Goal: Transaction & Acquisition: Book appointment/travel/reservation

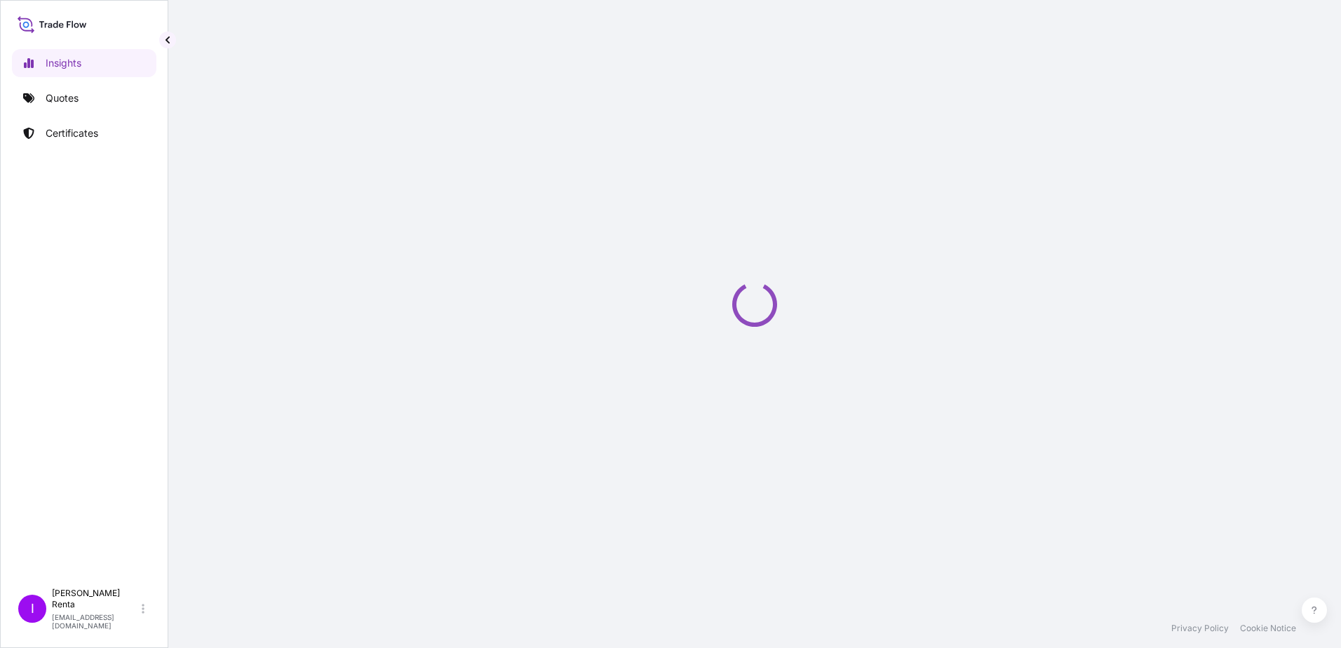
select select "2025"
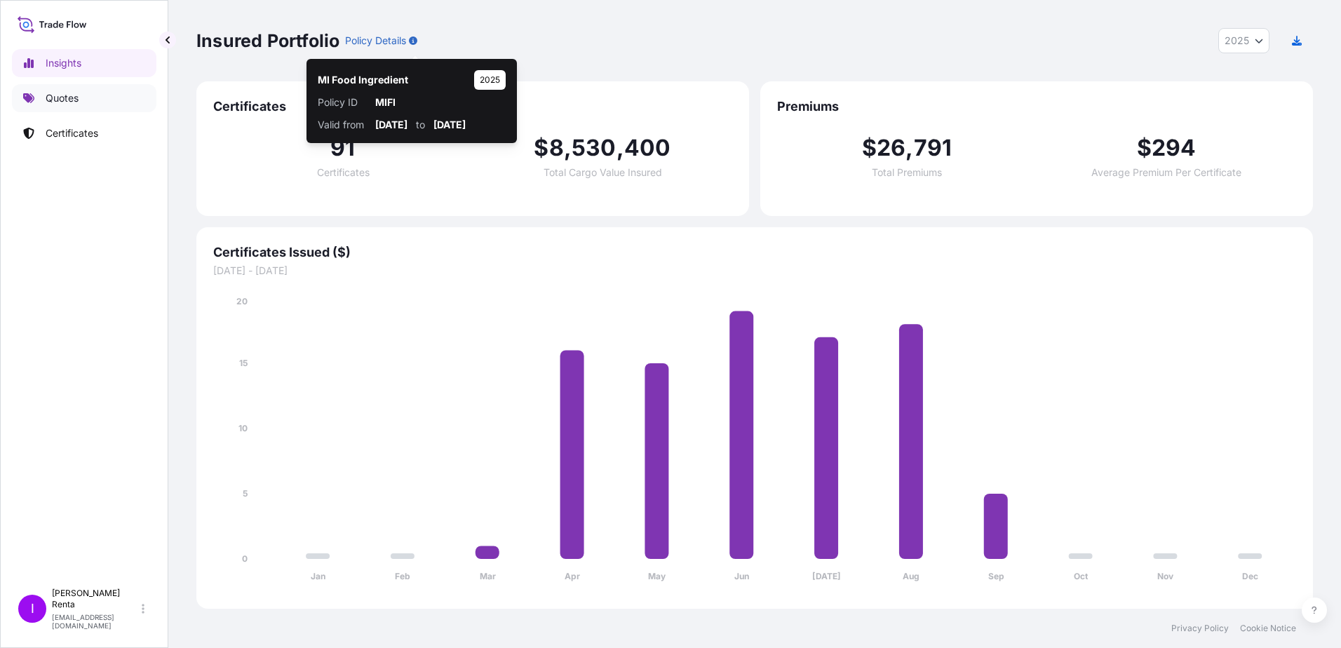
click at [65, 105] on link "Quotes" at bounding box center [84, 98] width 144 height 28
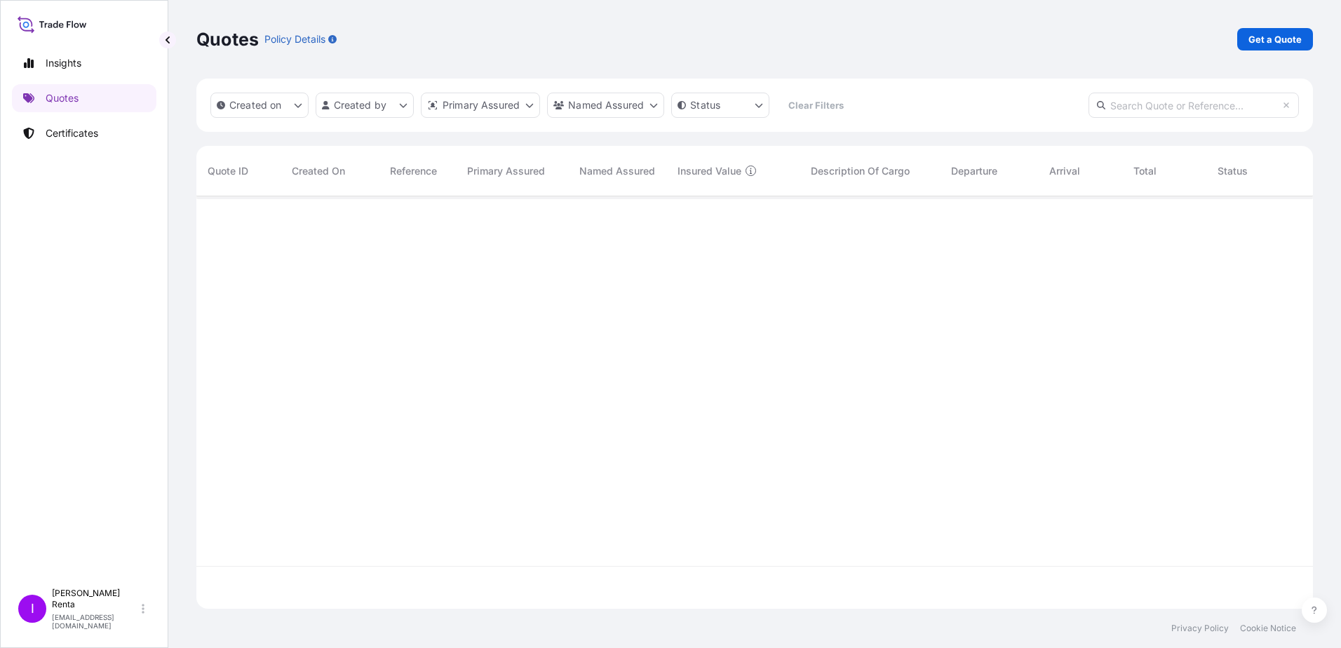
scroll to position [452, 1106]
click at [1261, 42] on p "Get a Quote" at bounding box center [1274, 39] width 53 height 14
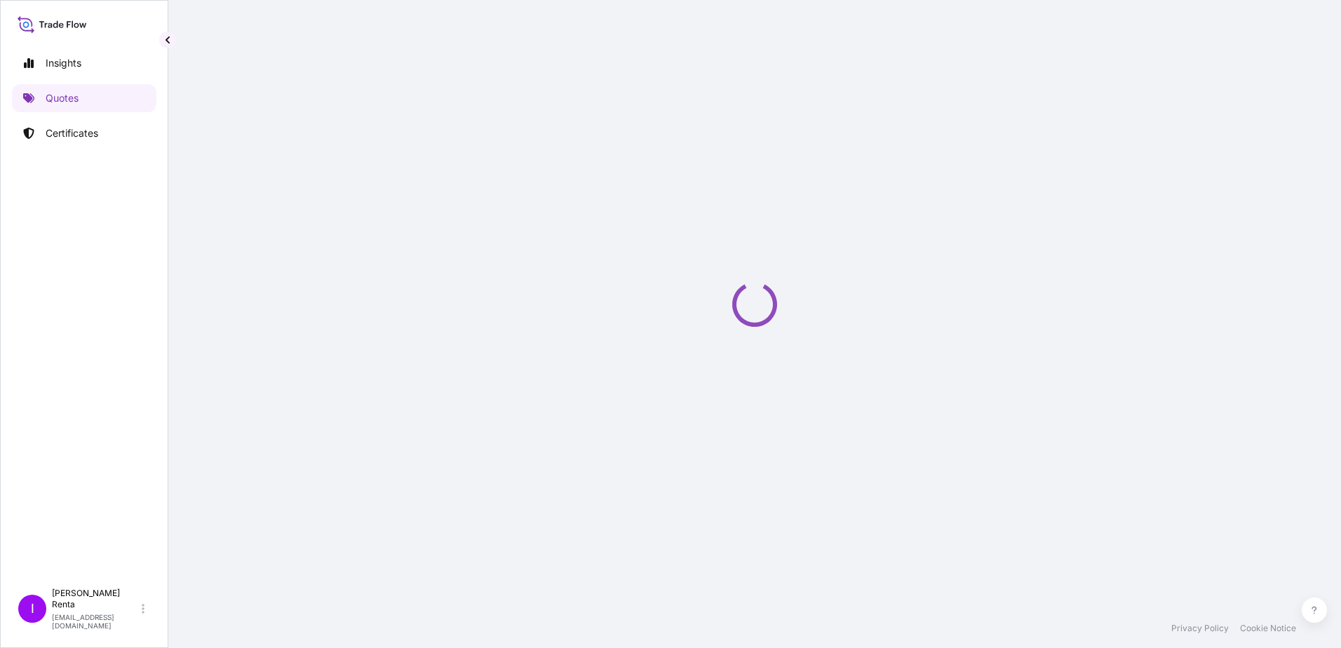
select select "Ocean Vessel"
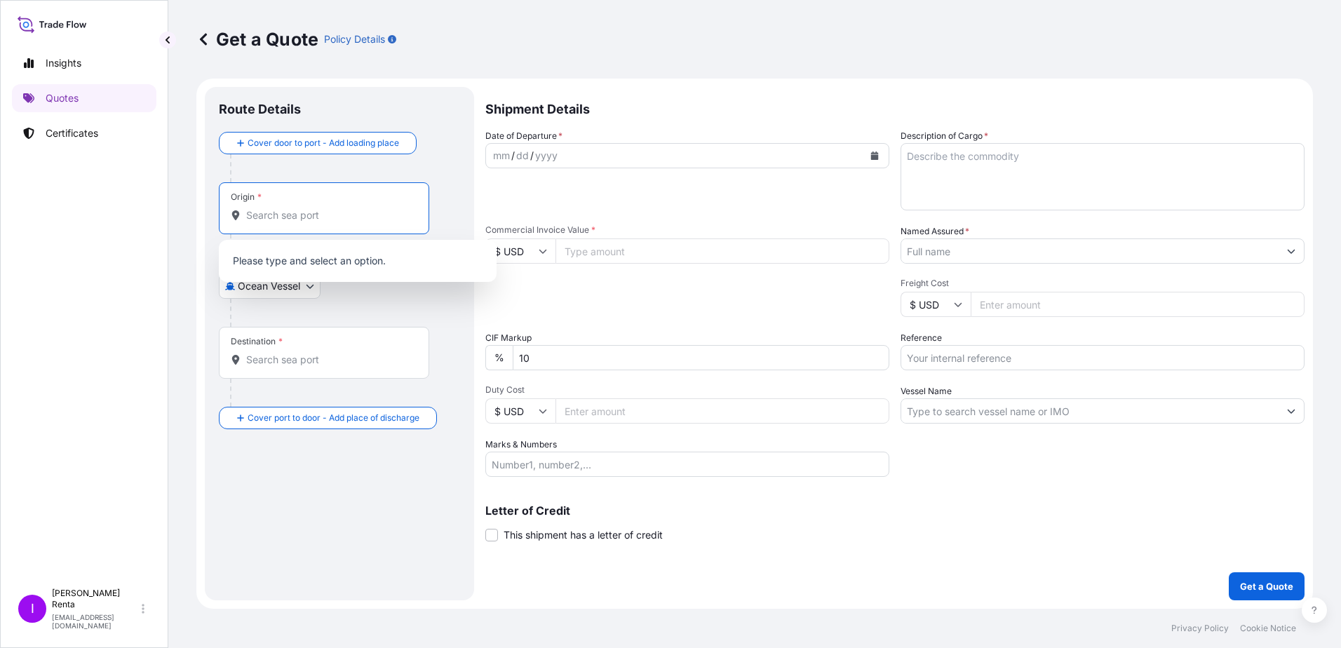
click at [294, 221] on input "Origin *" at bounding box center [329, 215] width 166 height 14
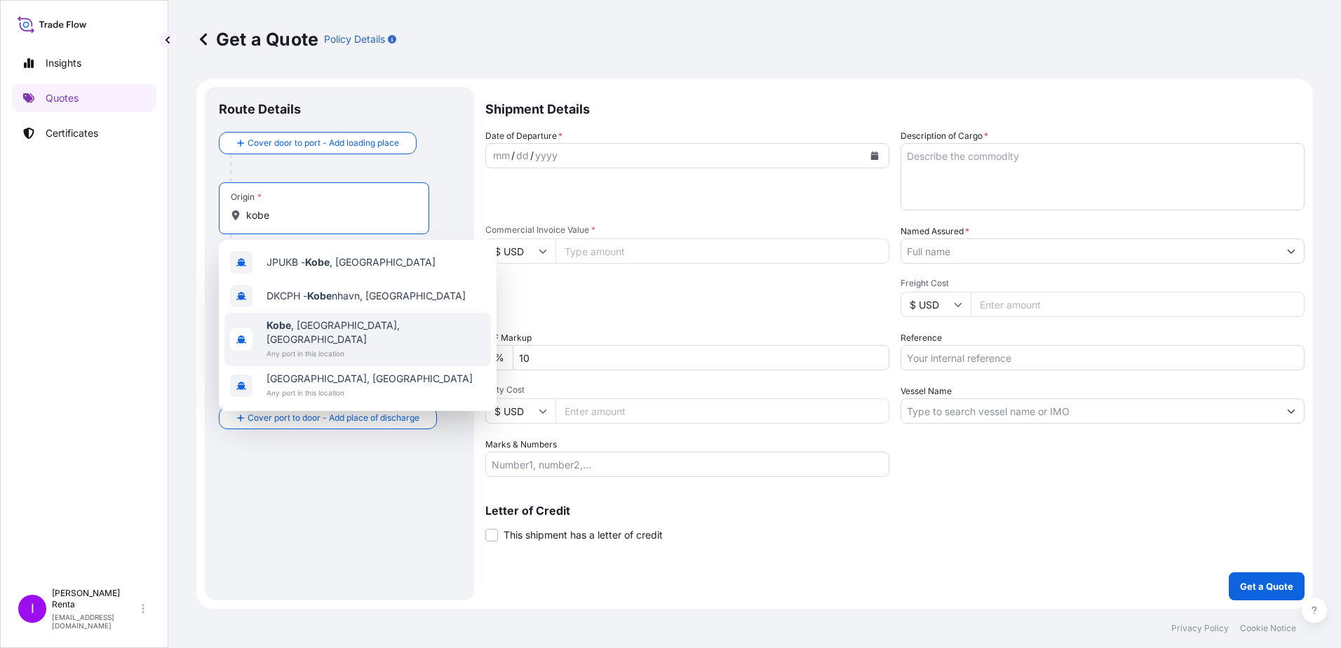
click at [281, 328] on b "Kobe" at bounding box center [279, 325] width 25 height 12
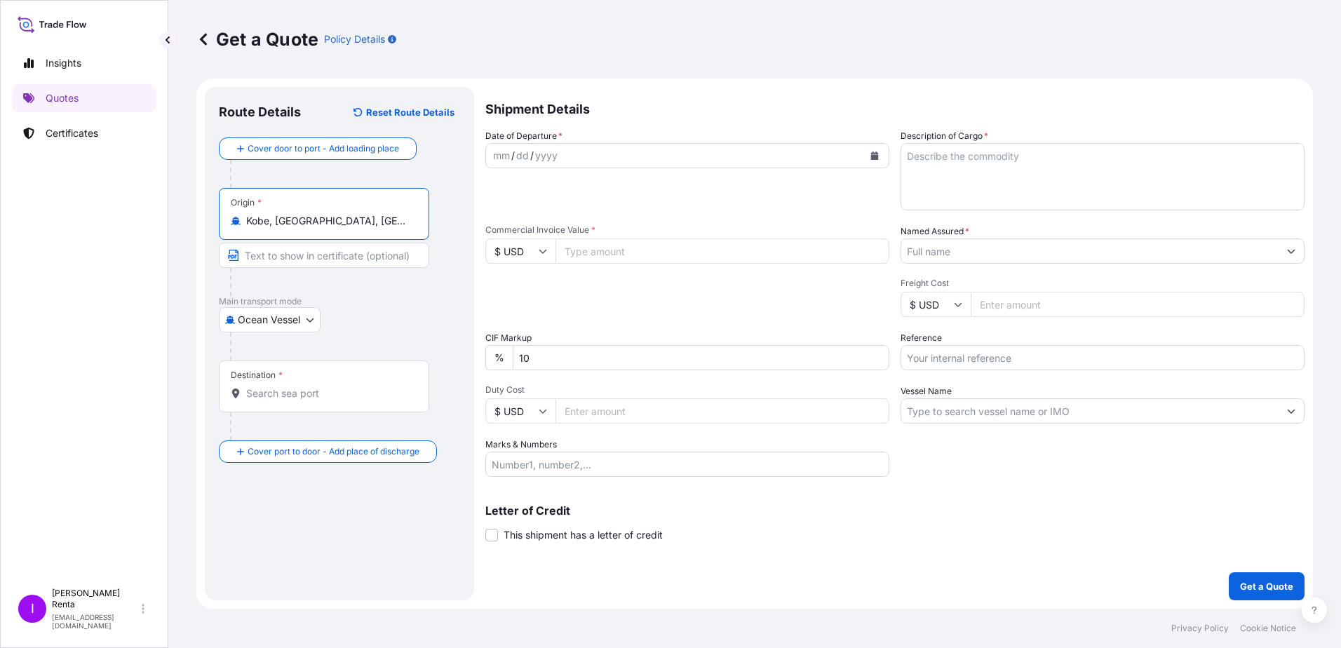
type input "Kobe, [GEOGRAPHIC_DATA], [GEOGRAPHIC_DATA]"
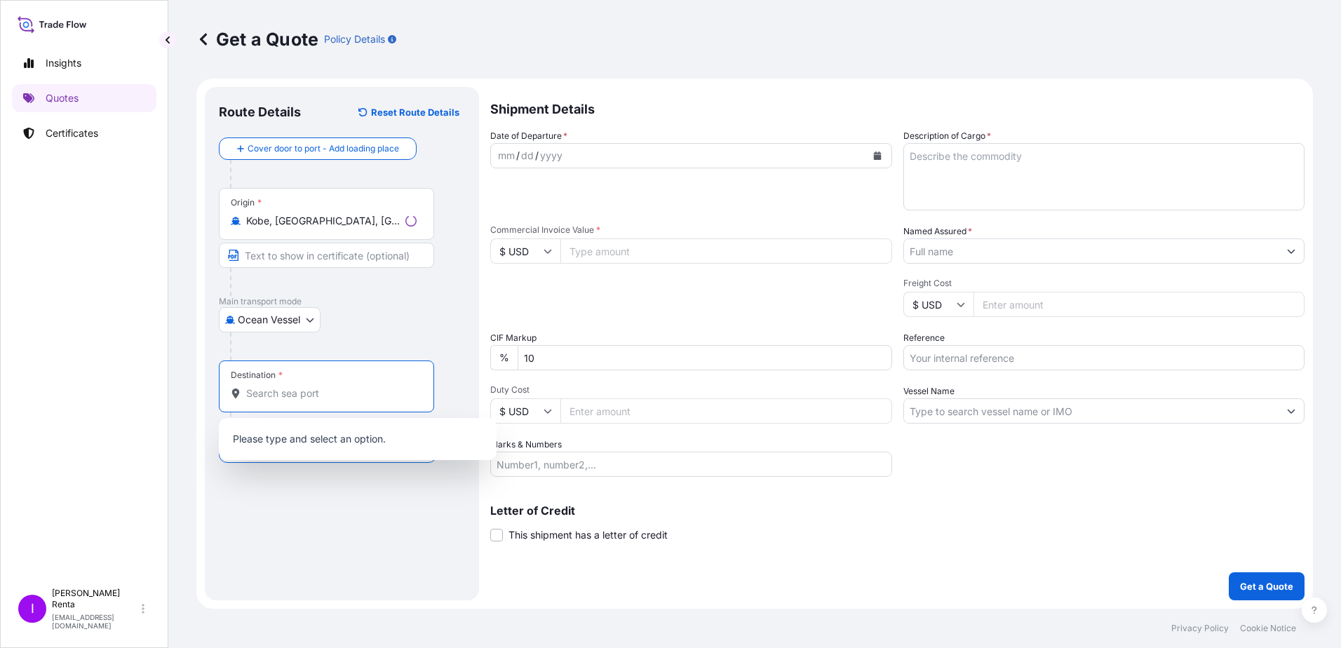
click at [299, 396] on input "Destination *" at bounding box center [331, 393] width 170 height 14
type input "l"
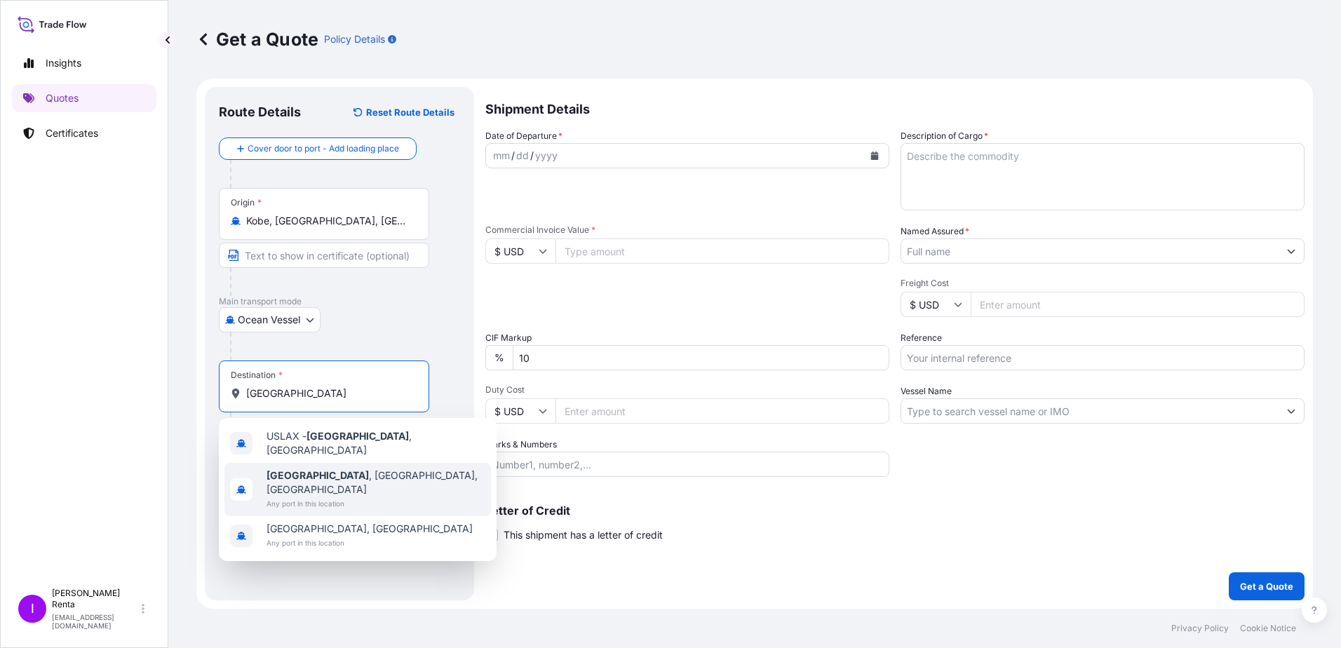
click at [309, 469] on b "[GEOGRAPHIC_DATA]" at bounding box center [318, 475] width 102 height 12
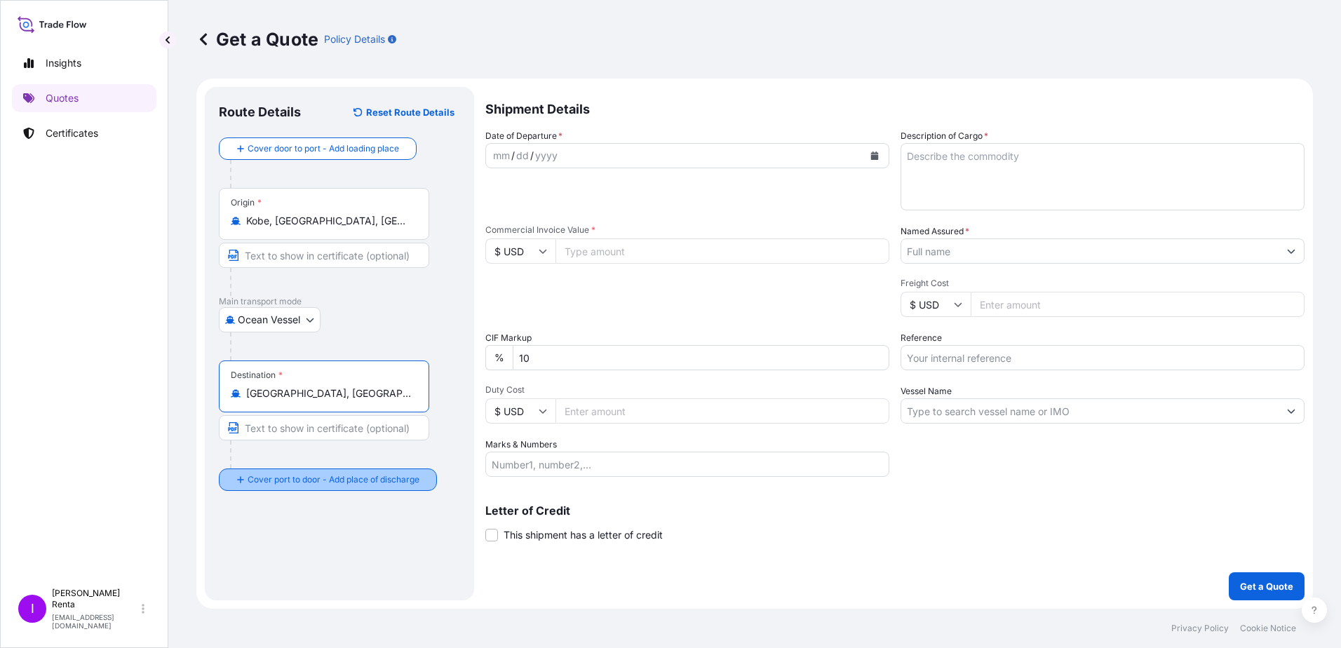
type input "[GEOGRAPHIC_DATA], [GEOGRAPHIC_DATA], [GEOGRAPHIC_DATA]"
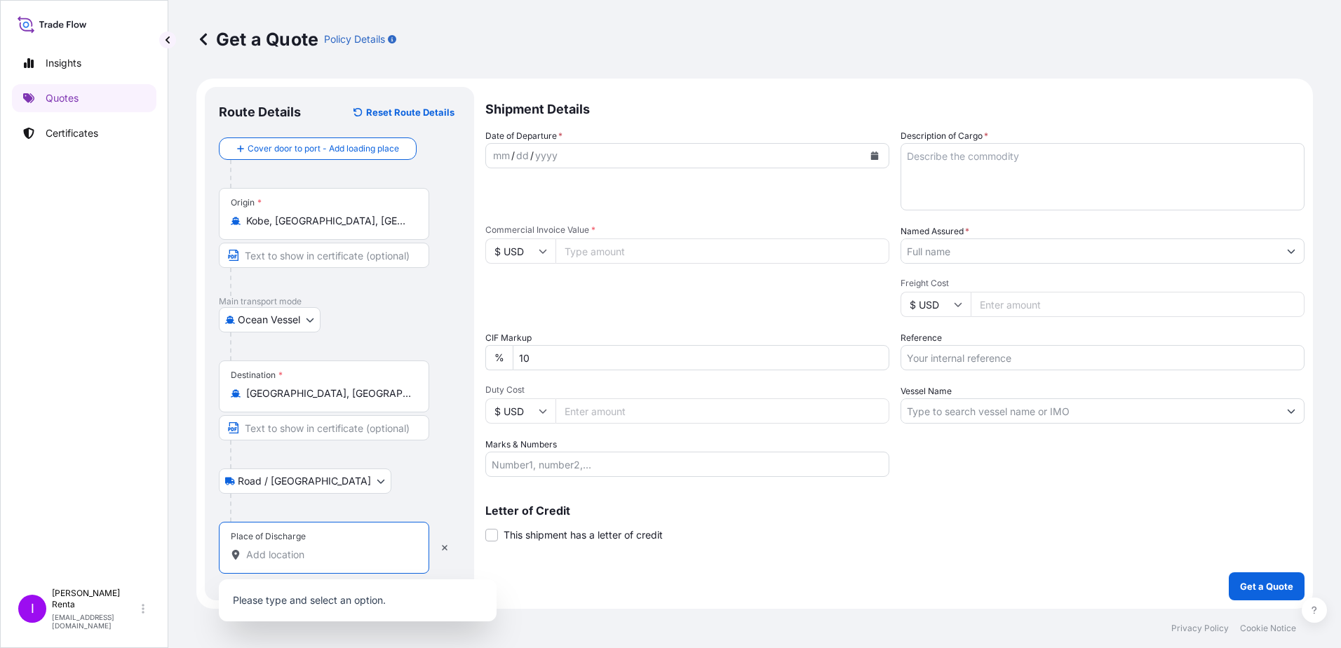
click at [265, 553] on input "Place of Discharge" at bounding box center [329, 555] width 166 height 14
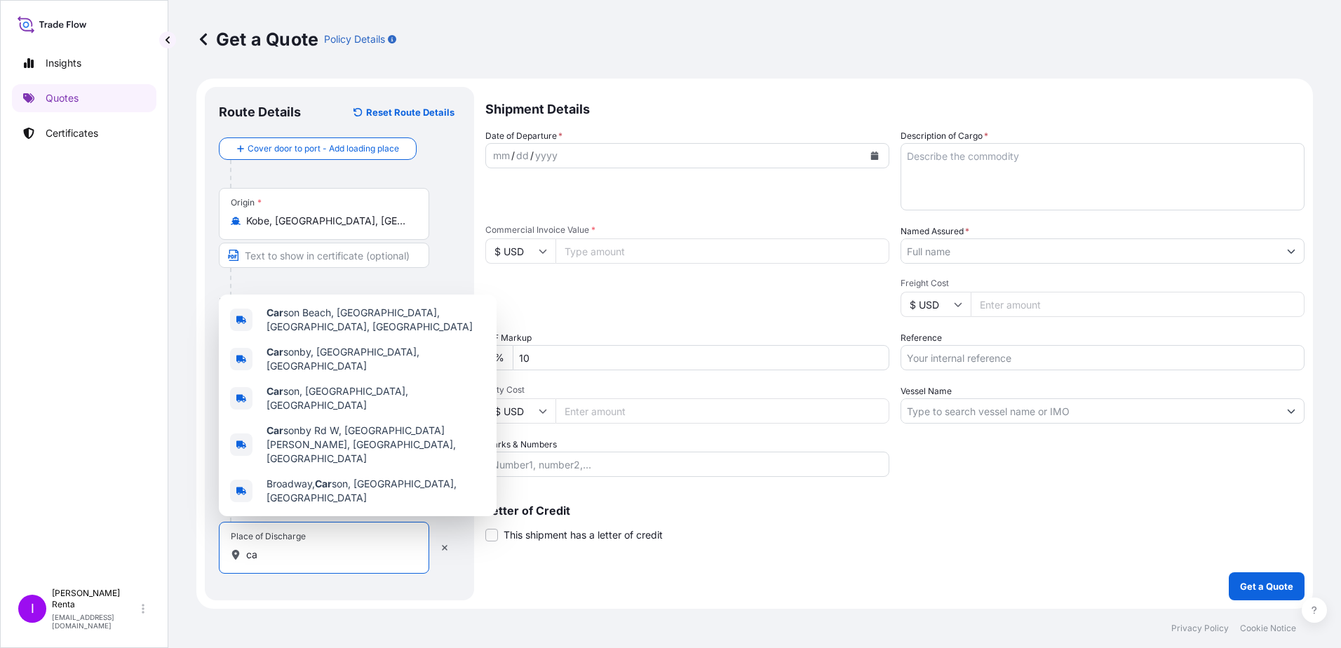
type input "c"
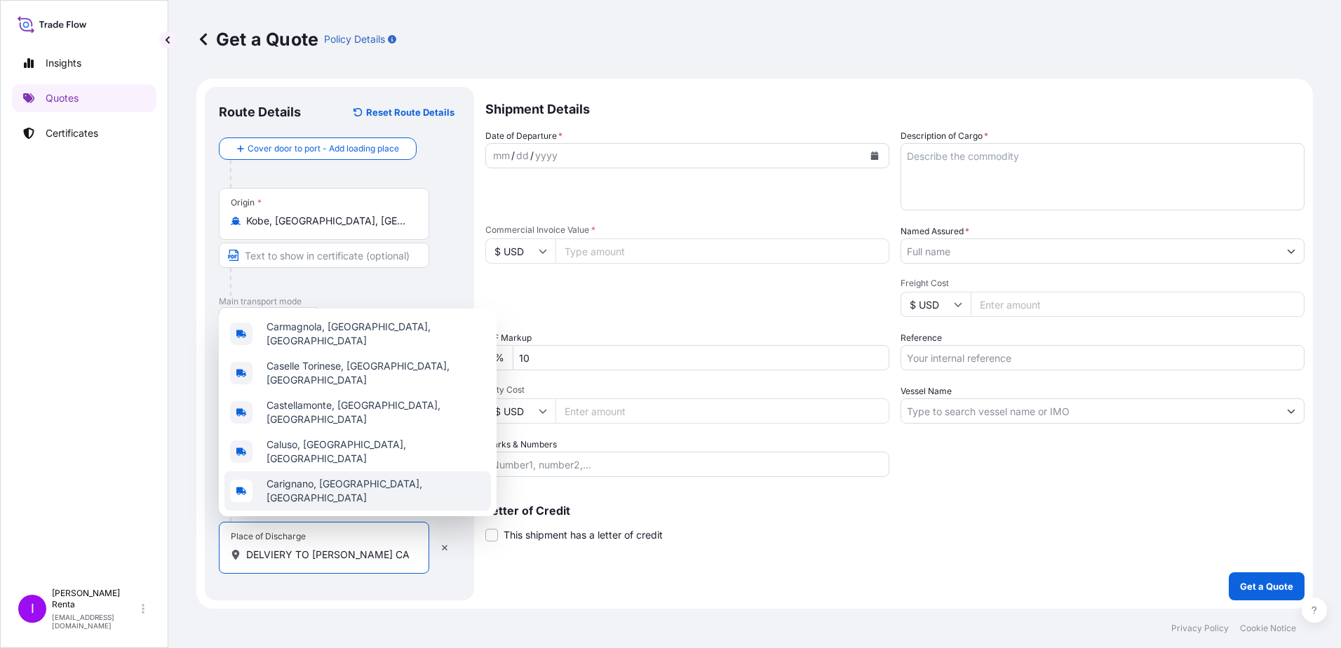
drag, startPoint x: 306, startPoint y: 554, endPoint x: 205, endPoint y: 555, distance: 101.0
click at [205, 555] on div "Route Details Reset Route Details Cover door to port - Add loading place Place …" at bounding box center [339, 343] width 269 height 513
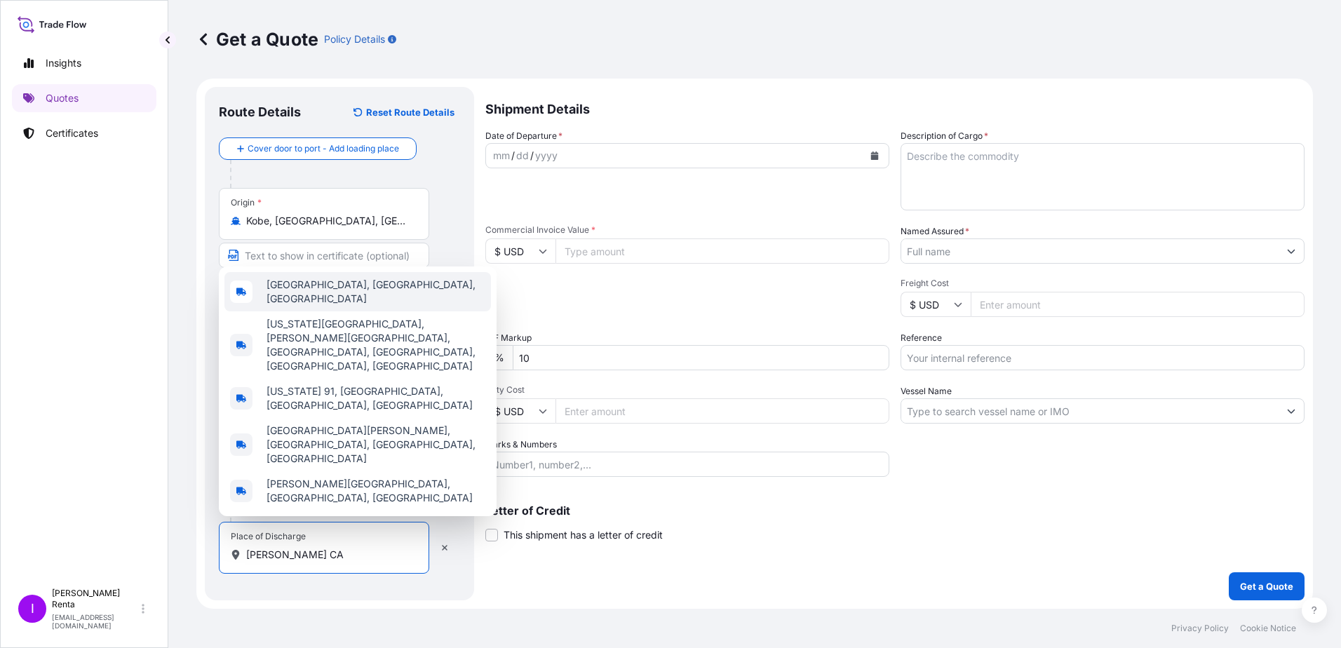
click at [335, 306] on span "[GEOGRAPHIC_DATA], [GEOGRAPHIC_DATA], [GEOGRAPHIC_DATA]" at bounding box center [376, 292] width 219 height 28
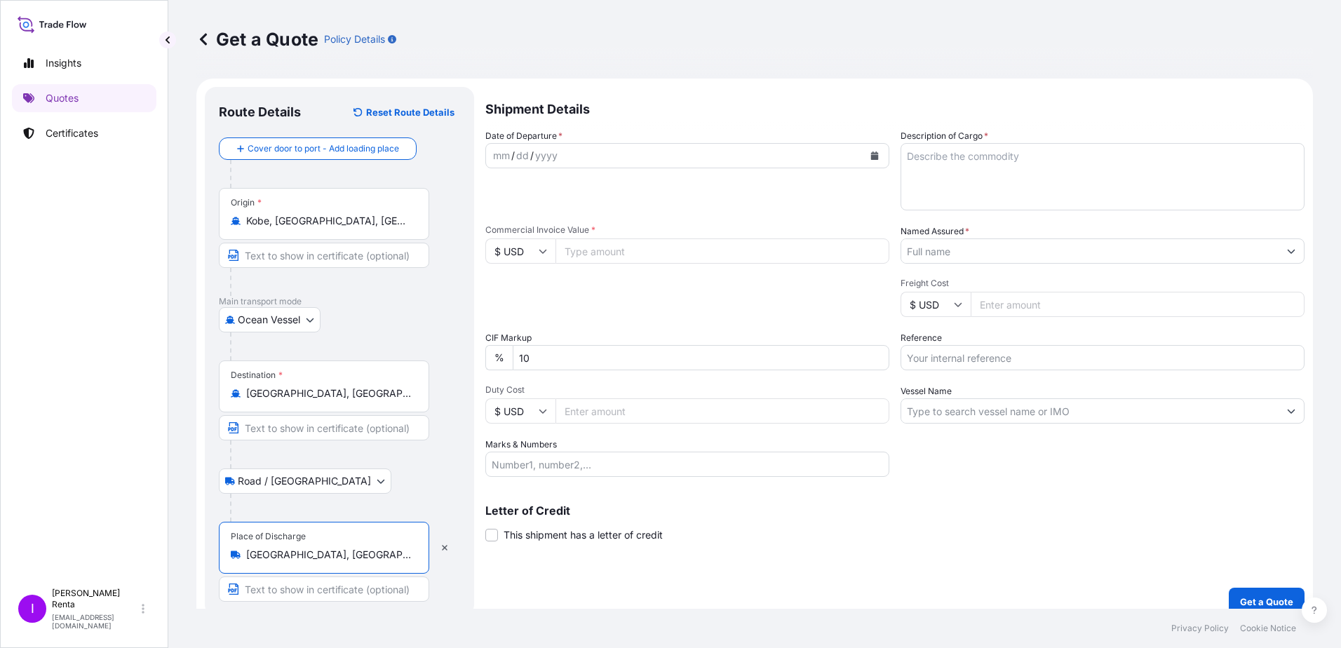
type input "[GEOGRAPHIC_DATA], [GEOGRAPHIC_DATA], [GEOGRAPHIC_DATA]"
click at [871, 153] on icon "Calendar" at bounding box center [875, 155] width 8 height 8
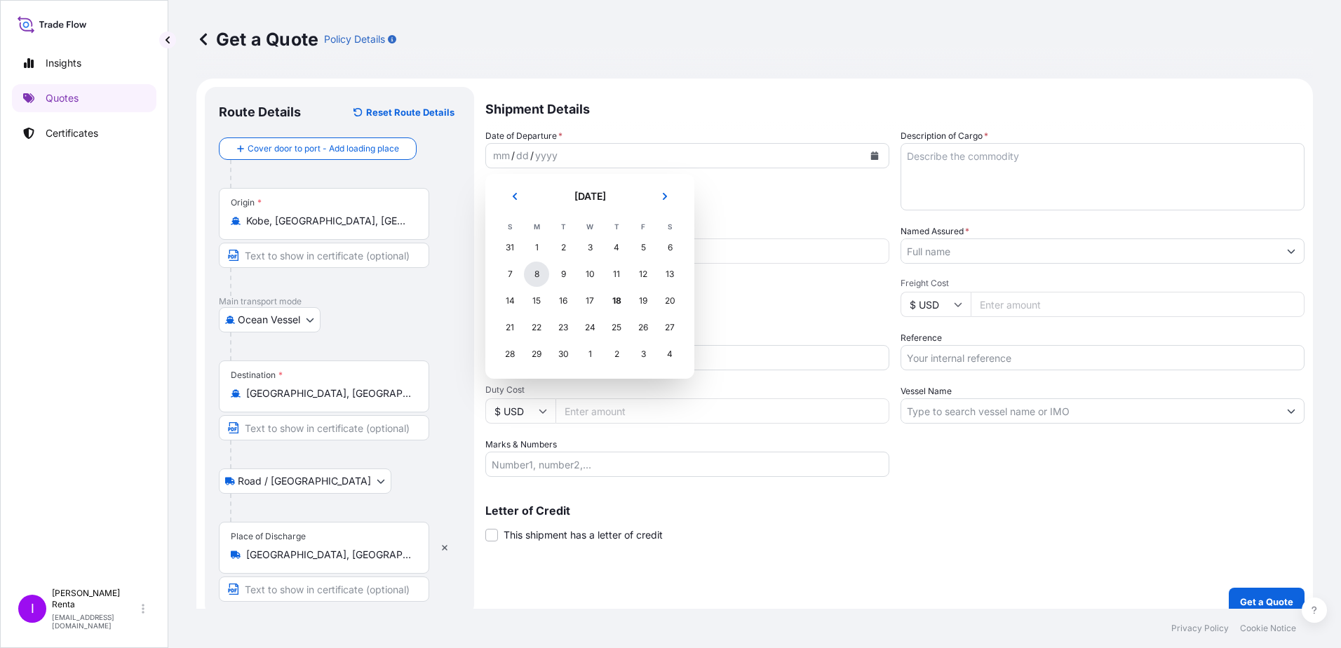
click at [537, 276] on div "8" at bounding box center [536, 274] width 25 height 25
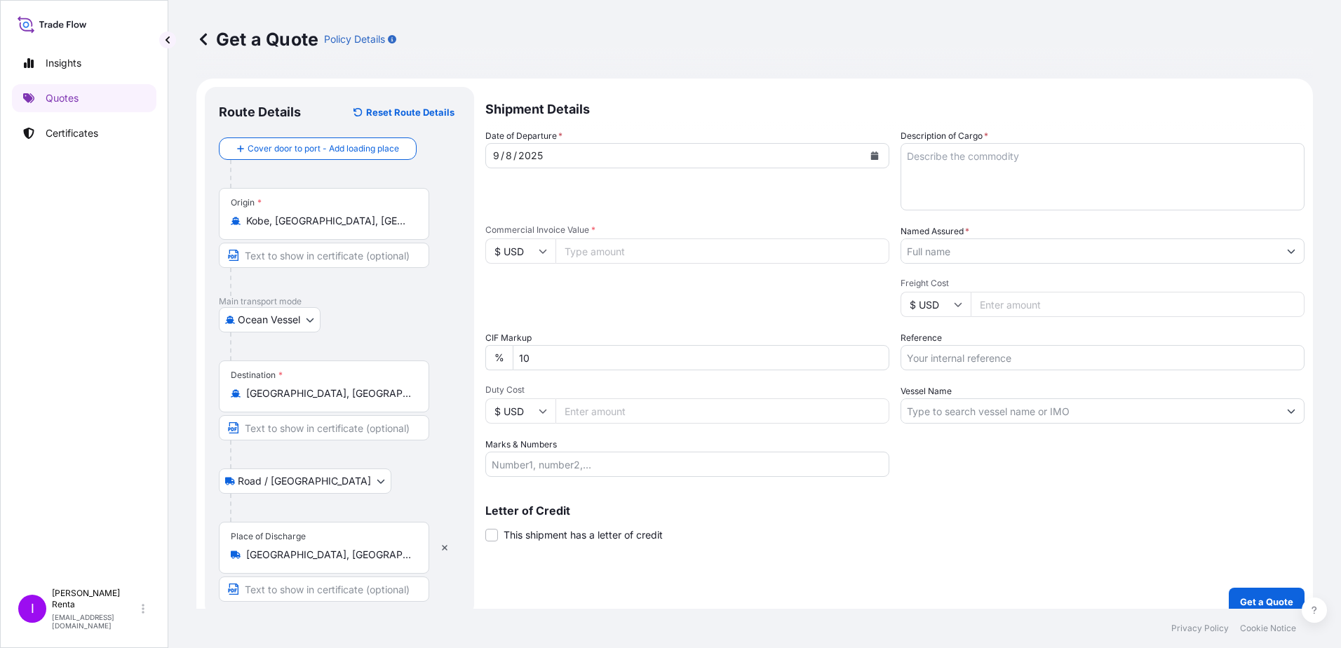
click at [577, 250] on input "Commercial Invoice Value *" at bounding box center [722, 250] width 334 height 25
type input "247580.00"
click at [585, 414] on input "Duty Cost" at bounding box center [722, 410] width 334 height 25
click at [547, 460] on input "Marks & Numbers" at bounding box center [687, 464] width 404 height 25
click at [873, 149] on button "Calendar" at bounding box center [874, 155] width 22 height 22
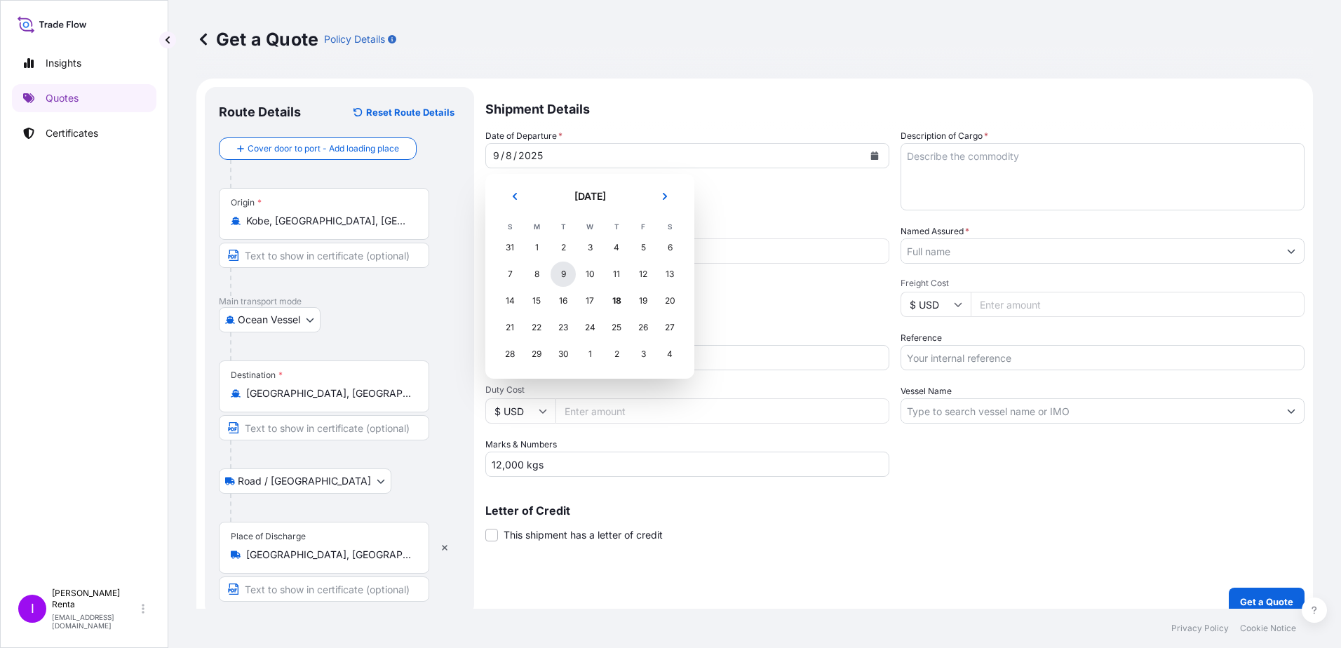
click at [563, 276] on div "9" at bounding box center [563, 274] width 25 height 25
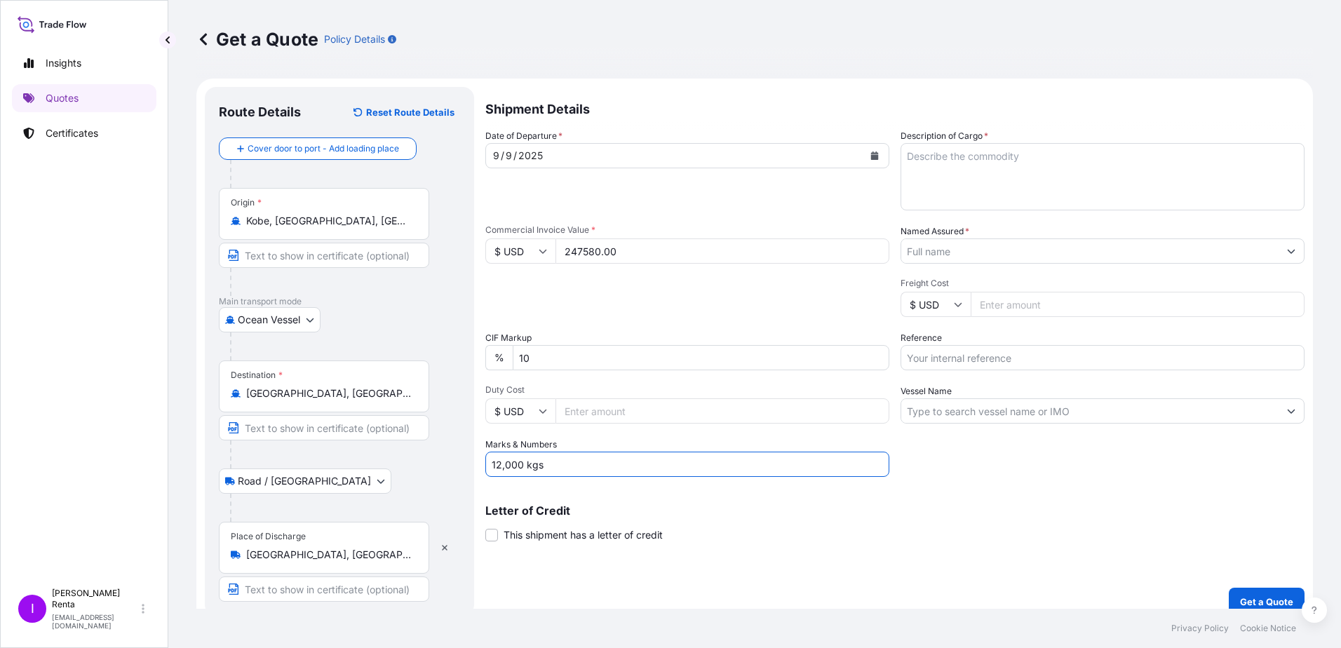
click at [561, 469] on input "12,000 kgs" at bounding box center [687, 464] width 404 height 25
drag, startPoint x: 613, startPoint y: 468, endPoint x: 568, endPoint y: 479, distance: 46.3
click at [568, 479] on div "Shipment Details Date of Departure * [DATE] Cargo Category * Food Additives Des…" at bounding box center [894, 351] width 819 height 529
type input "12,000 kgs 20 PALLETS 1,000 CARTONS"
click at [992, 177] on textarea "Description of Cargo *" at bounding box center [1103, 176] width 404 height 67
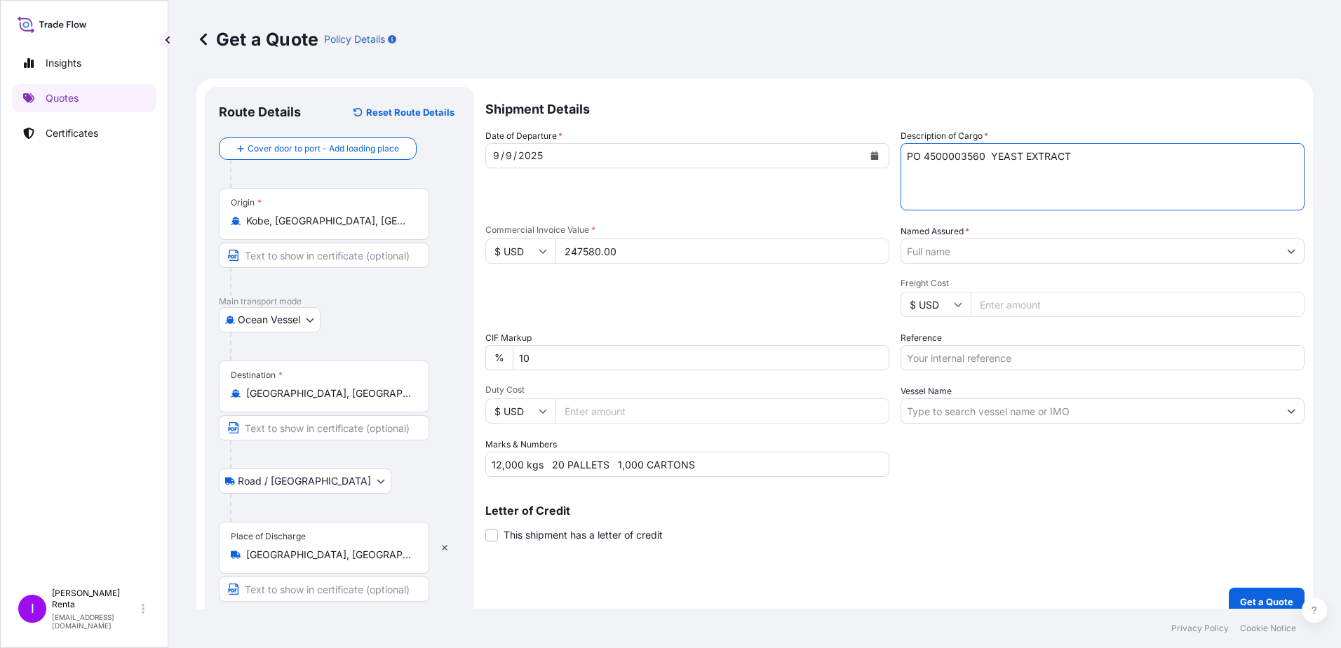
type textarea "PO 4500003560 YEAST EXTRACT"
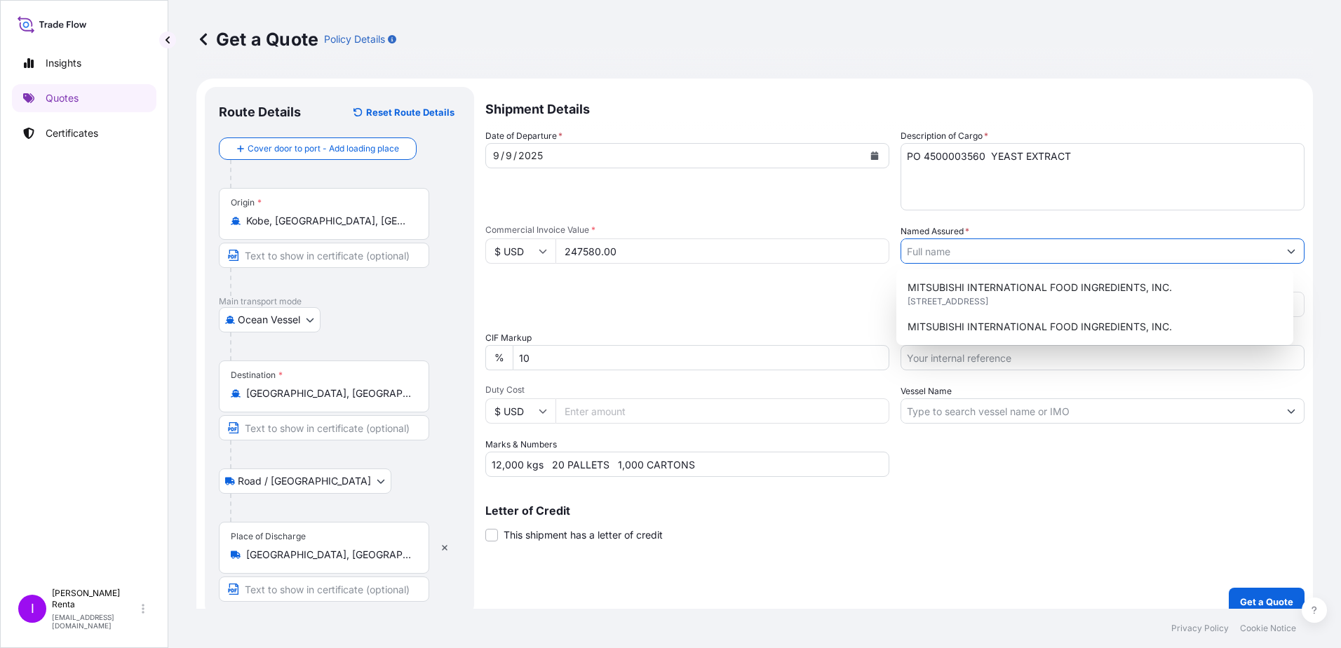
click at [941, 254] on input "Named Assured *" at bounding box center [1089, 250] width 377 height 25
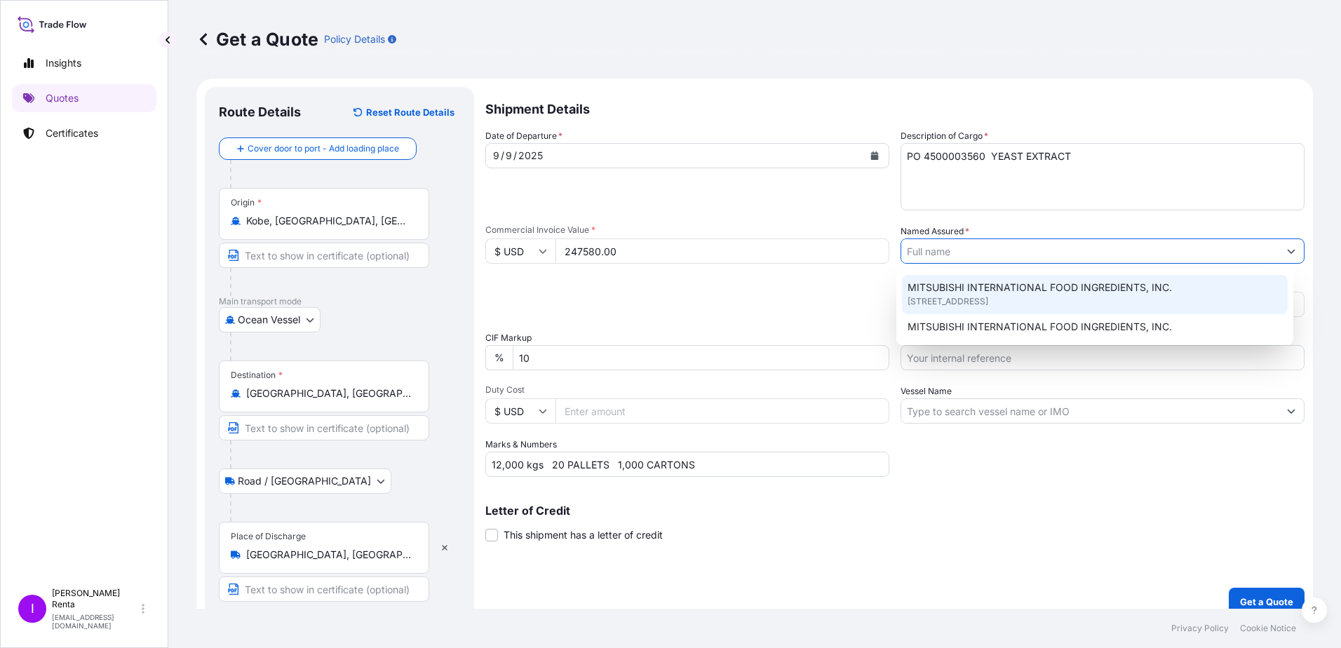
click at [941, 288] on span "MITSUBISHI INTERNATIONAL FOOD INGREDIENTS, INC." at bounding box center [1040, 288] width 264 height 14
type input "MITSUBISHI INTERNATIONAL FOOD INGREDIENTS, INC."
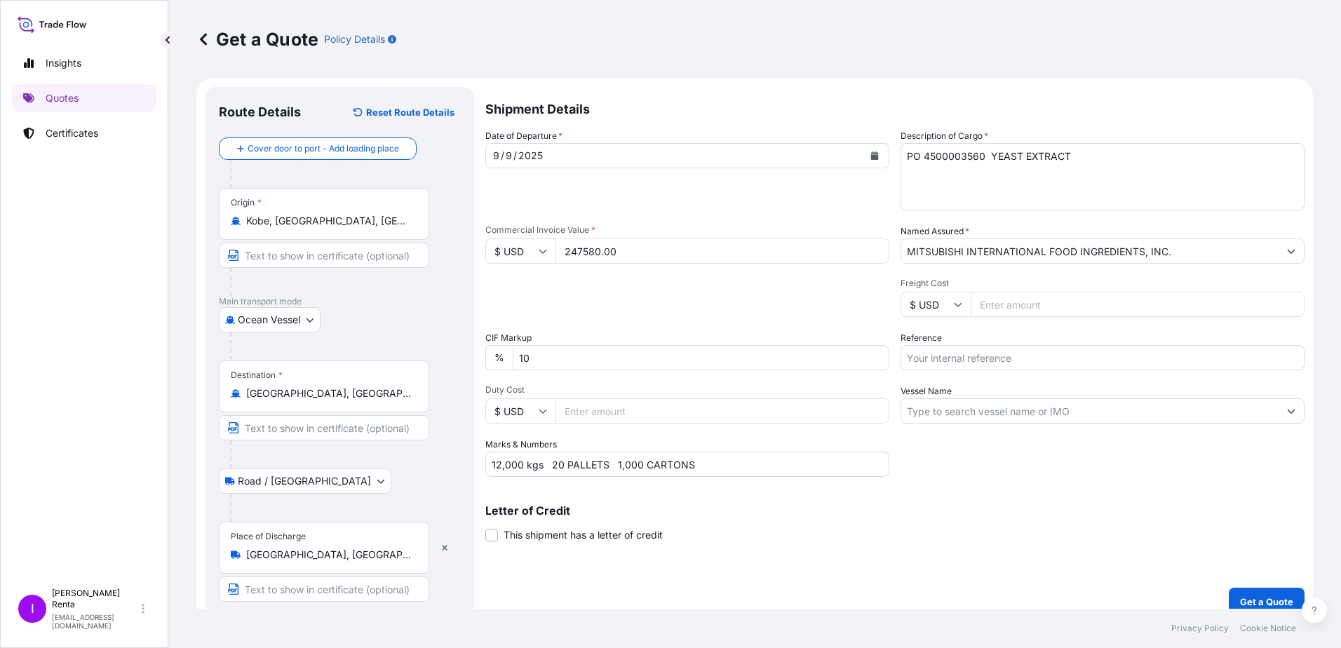
click at [991, 304] on input "Freight Cost" at bounding box center [1138, 304] width 334 height 25
type input "2745.00"
click at [948, 358] on input "Reference" at bounding box center [1103, 357] width 404 height 25
type input "PO 4500003560"
click at [1004, 412] on input "Vessel Name" at bounding box center [1089, 410] width 377 height 25
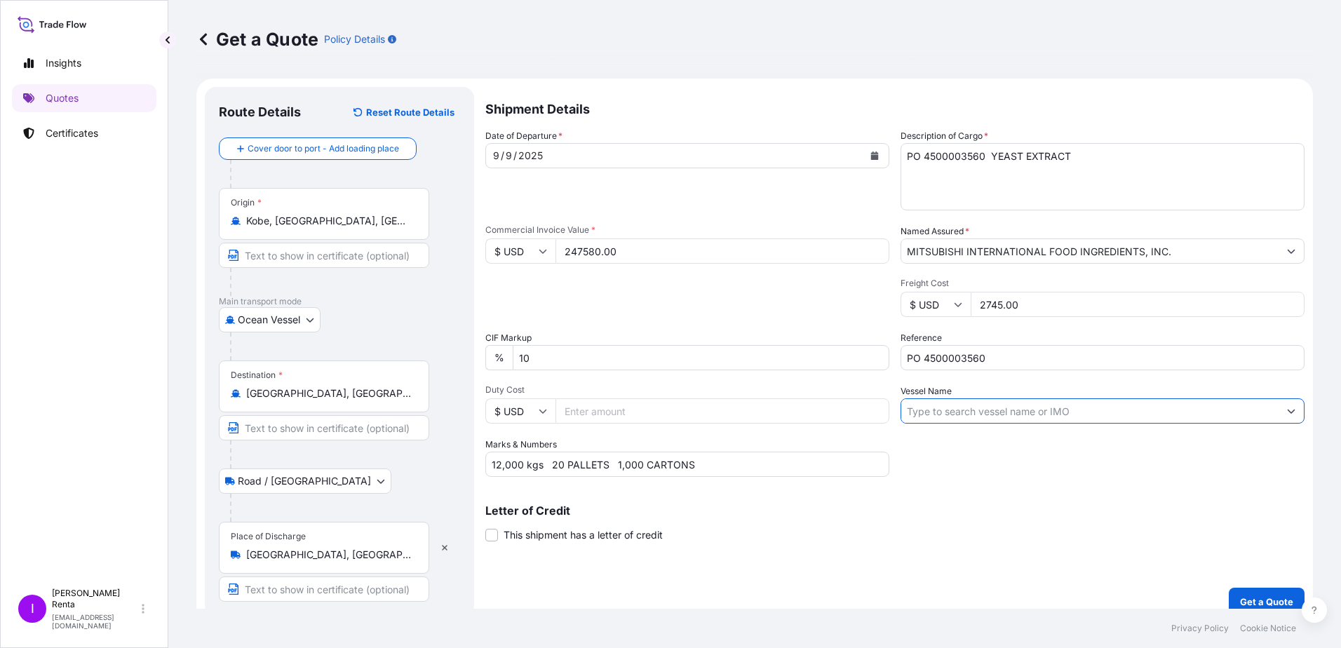
click at [935, 414] on input "Vessel Name" at bounding box center [1089, 410] width 377 height 25
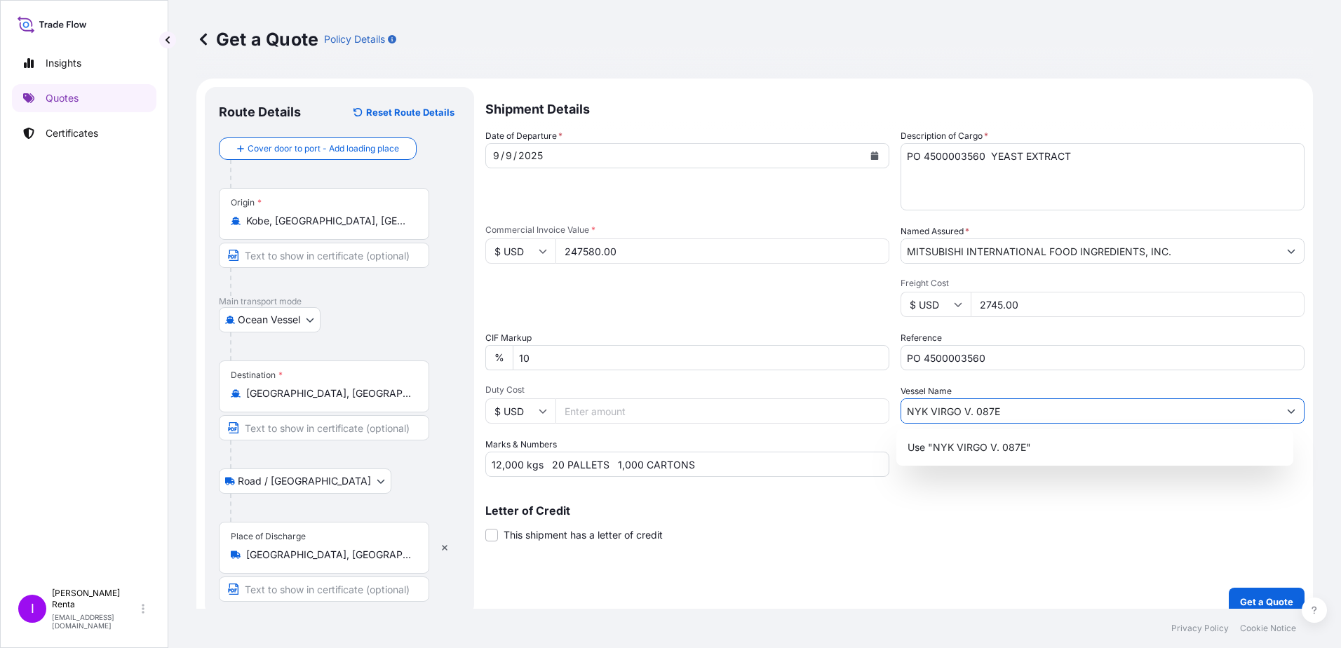
type input "NYK VIRGO V. 087E"
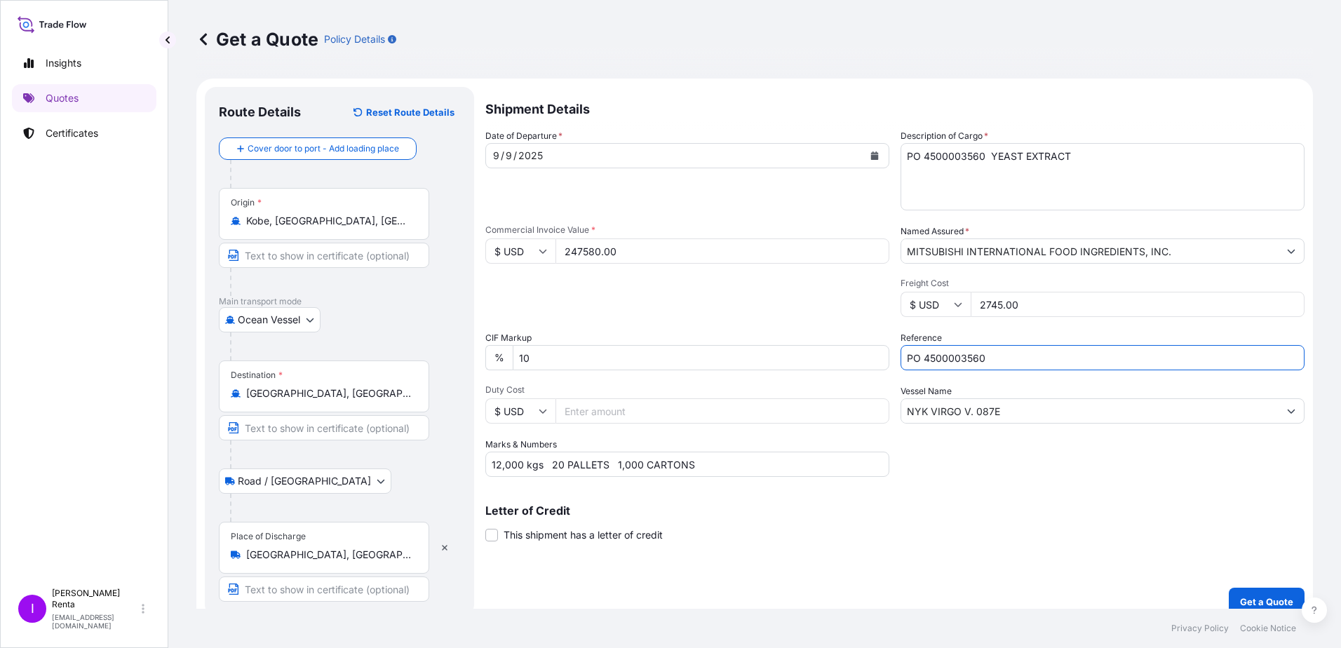
drag, startPoint x: 1002, startPoint y: 363, endPoint x: 948, endPoint y: 368, distance: 54.3
click at [948, 368] on input "PO 4500003560" at bounding box center [1103, 357] width 404 height 25
click at [943, 361] on input "PO 4500003560" at bounding box center [1103, 357] width 404 height 25
click at [1006, 365] on input "PO 4500003560" at bounding box center [1103, 357] width 404 height 25
click at [1005, 520] on div "Letter of Credit This shipment has a letter of credit Letter of credit * Letter…" at bounding box center [894, 523] width 819 height 37
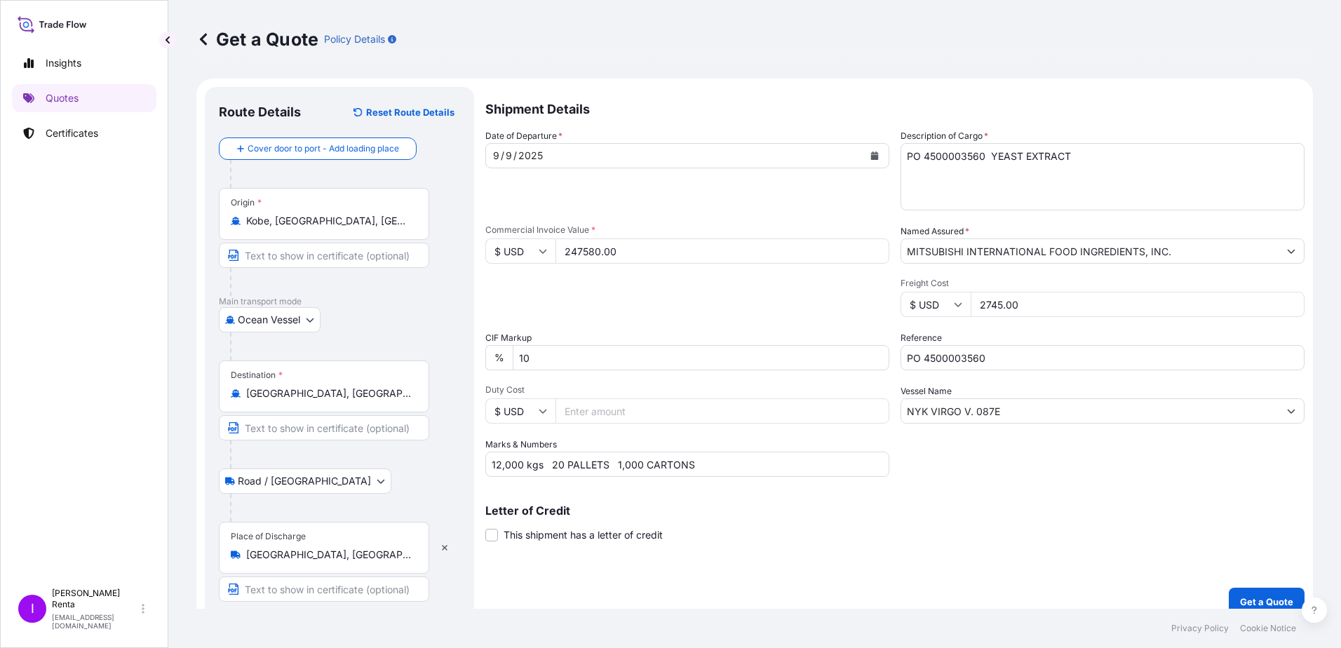
drag, startPoint x: 1075, startPoint y: 156, endPoint x: 1087, endPoint y: 156, distance: 11.9
click at [1075, 156] on textarea "PO 4500003560 YEAST EXTRACT" at bounding box center [1103, 176] width 404 height 67
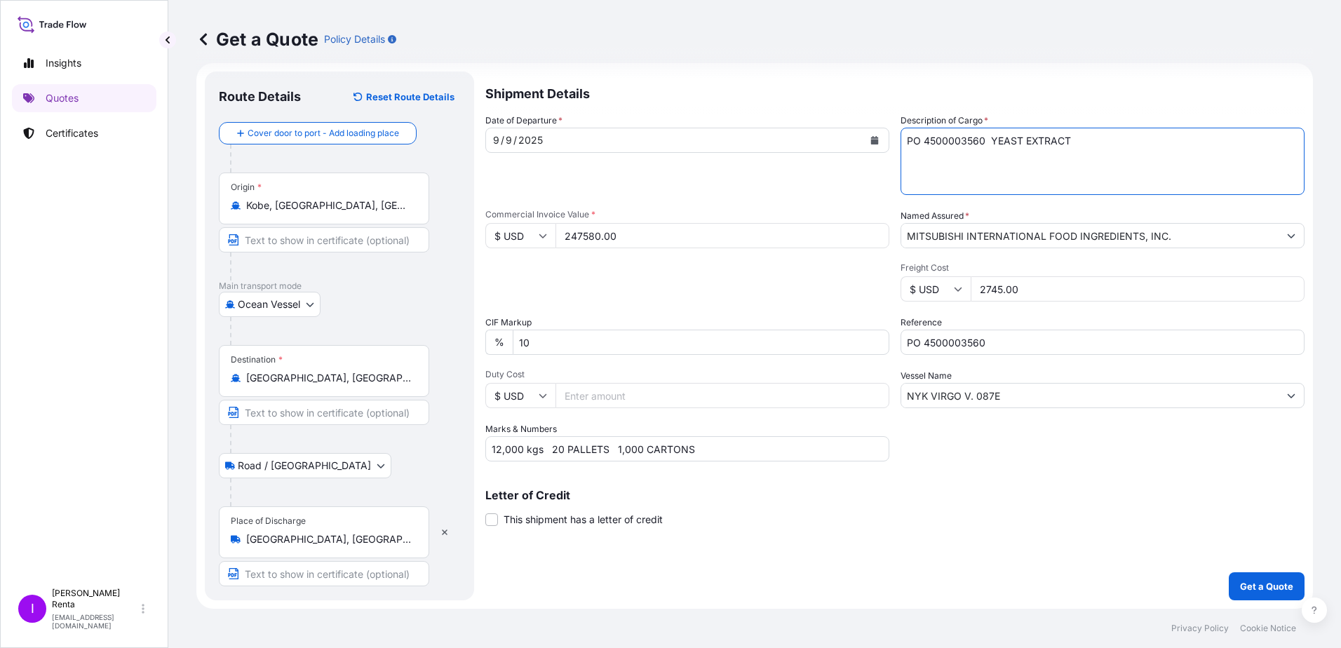
click at [741, 448] on input "12,000 kgs 20 PALLETS 1,000 CARTONS" at bounding box center [687, 448] width 404 height 25
click at [734, 450] on input "12,000 kgs 20 PALLETS 1,000 CARTONS PO 4500003560" at bounding box center [687, 448] width 404 height 25
click at [735, 450] on input "12,000 kgs 20 PALLETS 1,000 CARTONS PO 4500003560" at bounding box center [687, 448] width 404 height 25
type input "12,000 kgs 20 PALLETS 1,000 CARTONS PO 4500003560"
click at [1240, 583] on p "Get a Quote" at bounding box center [1266, 586] width 53 height 14
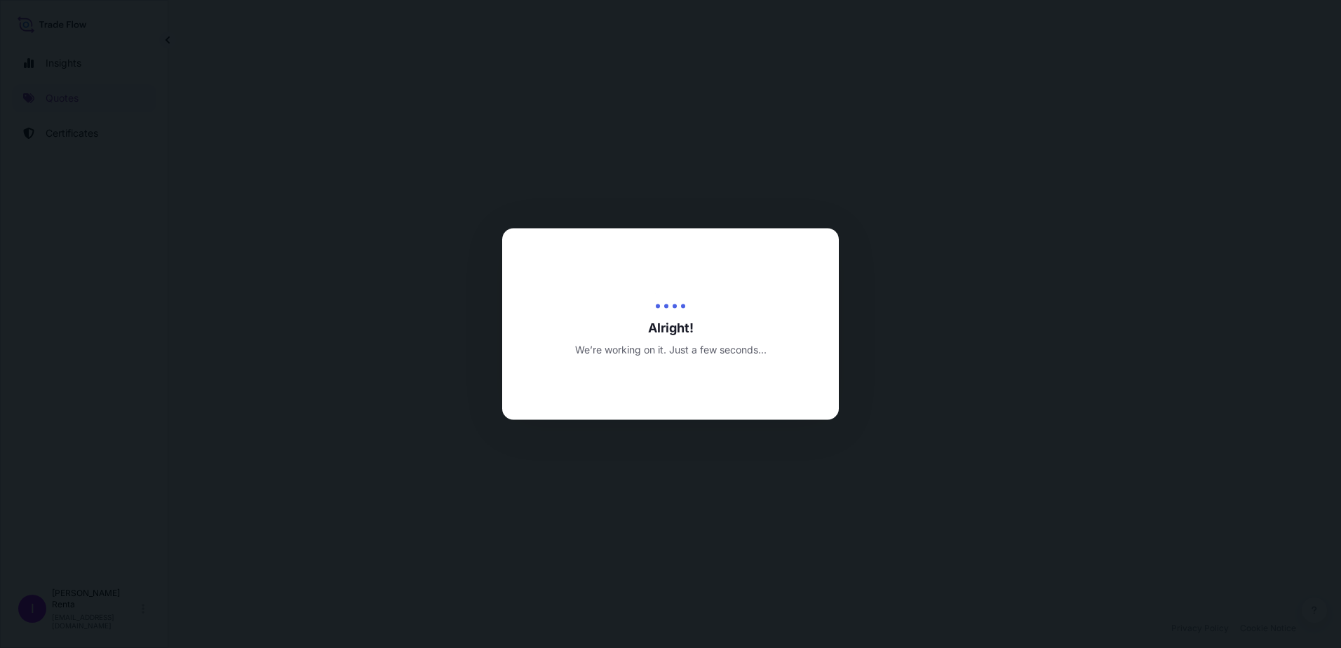
select select "Ocean Vessel"
select select "Road / [GEOGRAPHIC_DATA]"
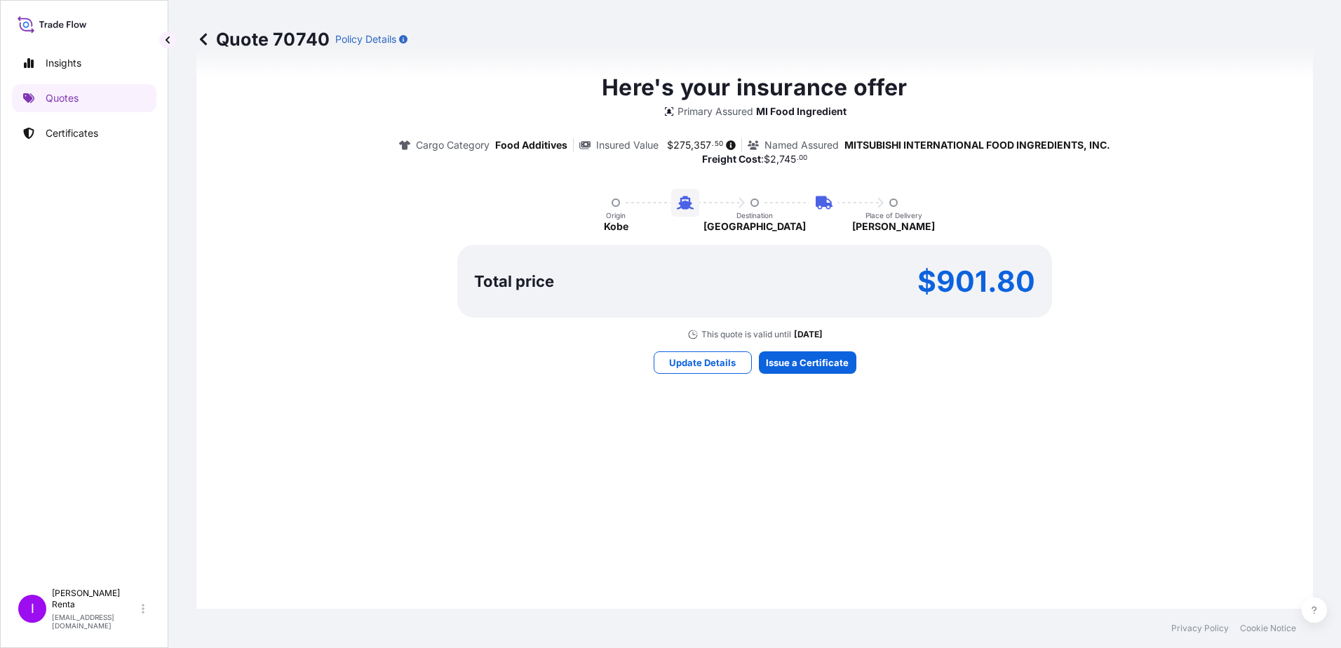
scroll to position [865, 0]
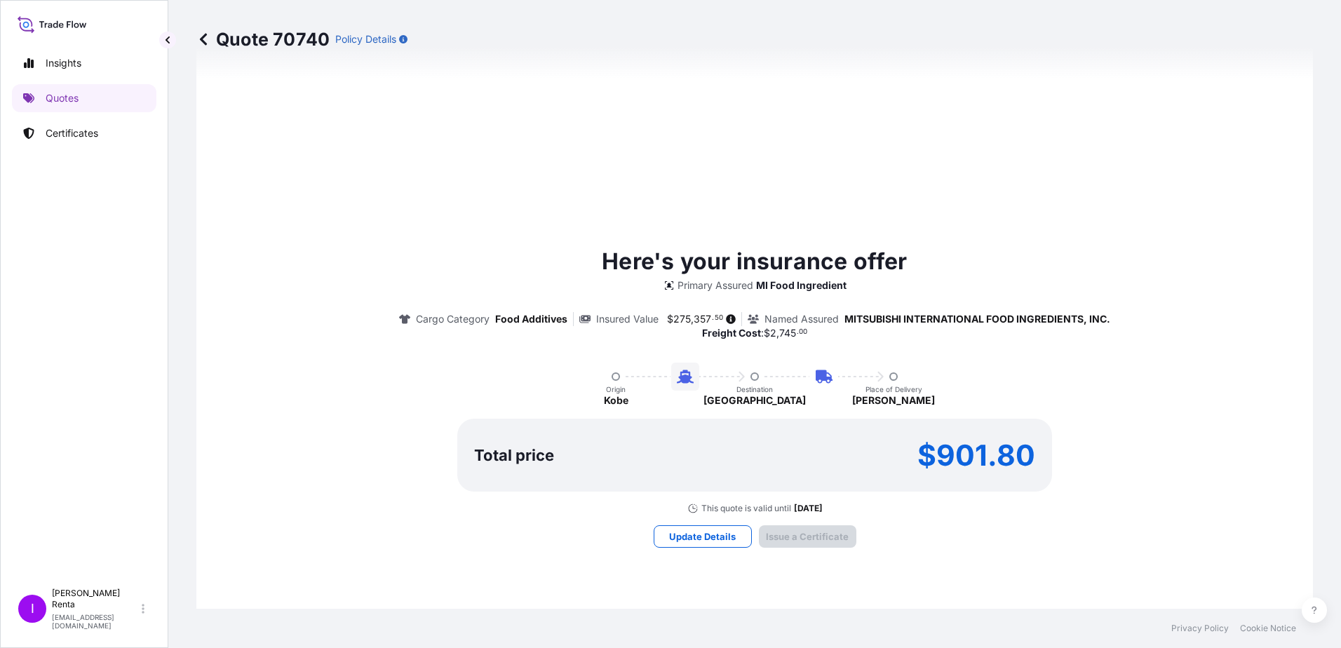
type input "[DATE]"
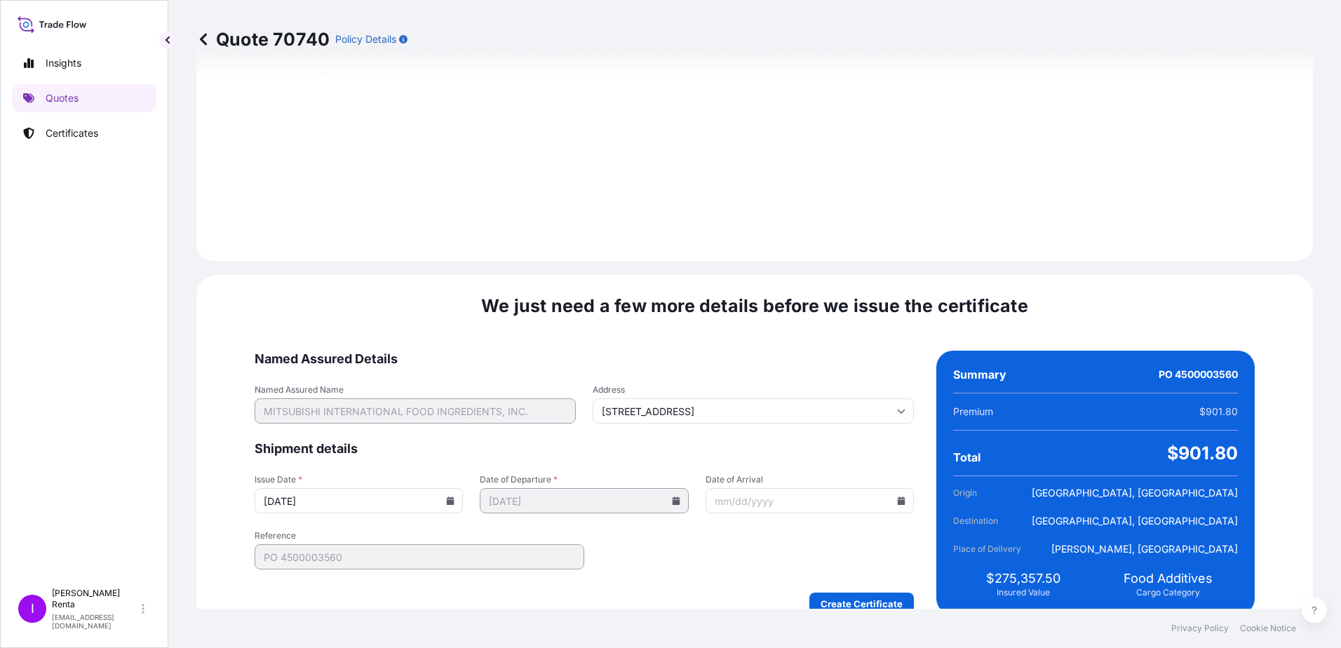
scroll to position [1654, 0]
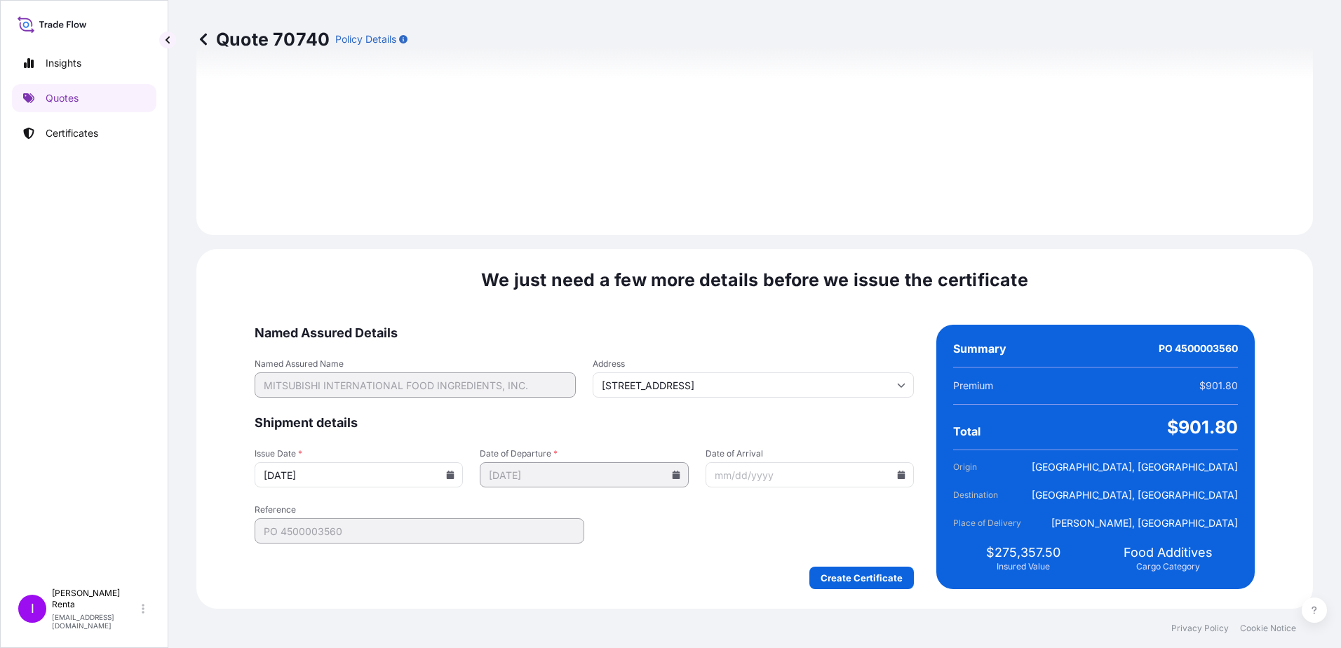
click at [898, 473] on icon at bounding box center [902, 475] width 8 height 8
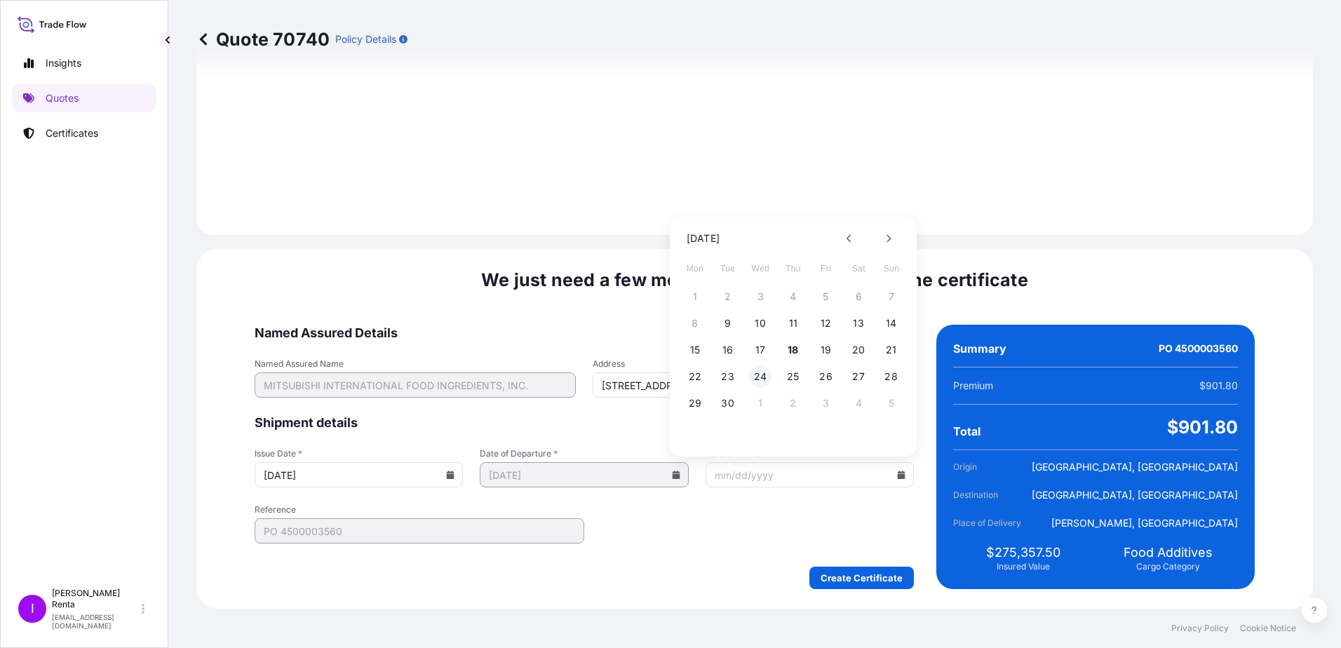
click at [763, 373] on button "24" at bounding box center [760, 376] width 22 height 22
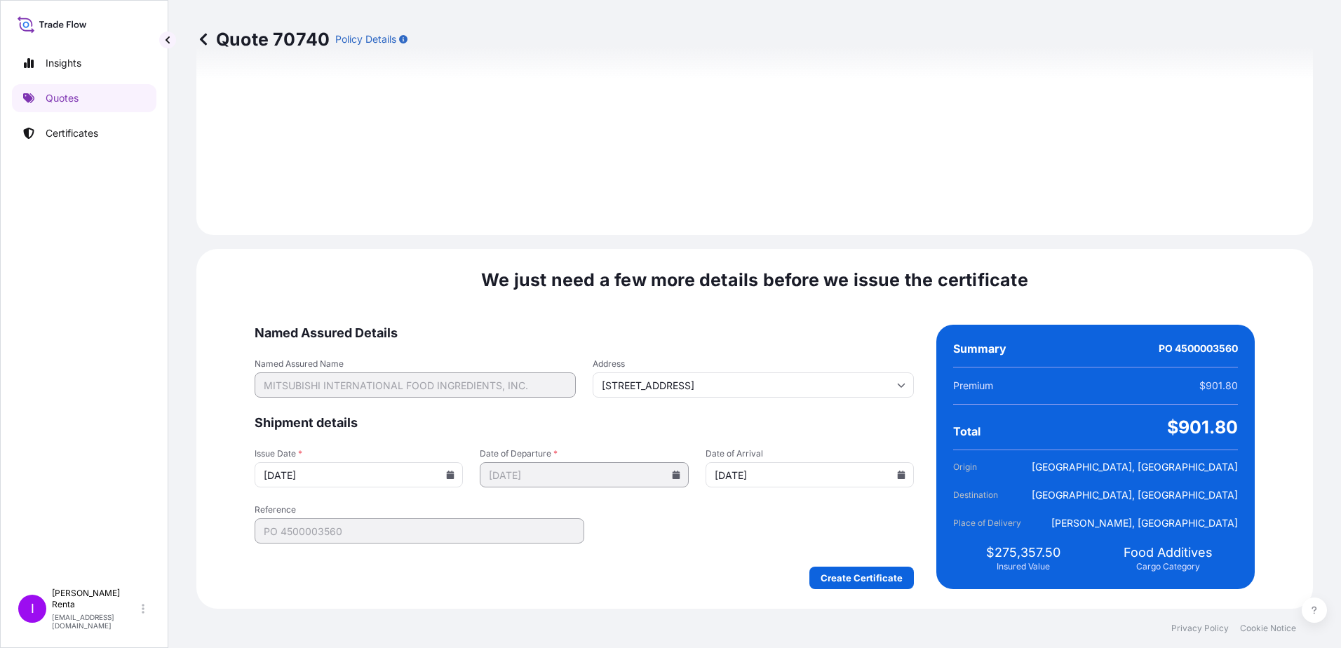
type input "[DATE]"
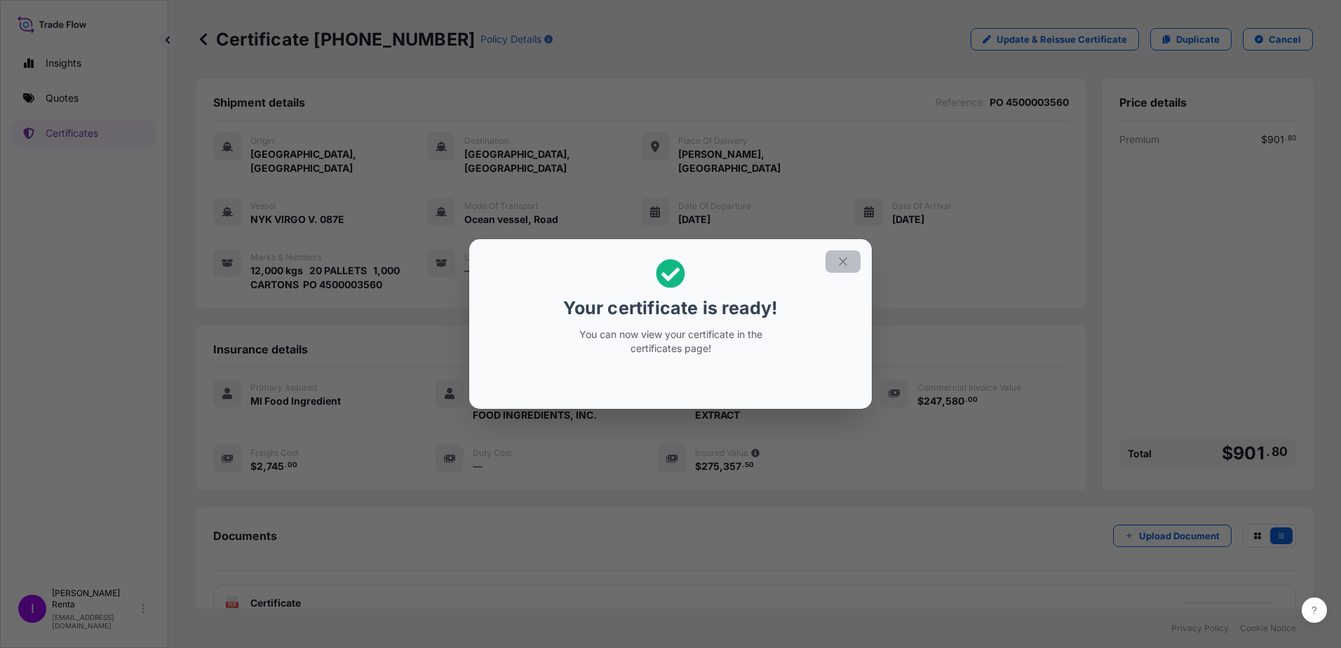
click at [847, 264] on icon "button" at bounding box center [843, 261] width 13 height 13
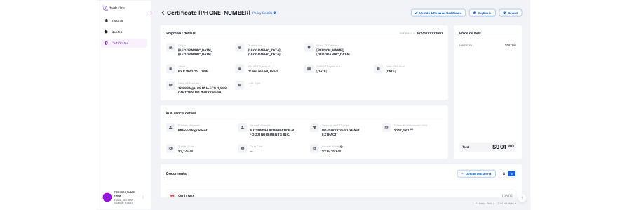
scroll to position [15, 0]
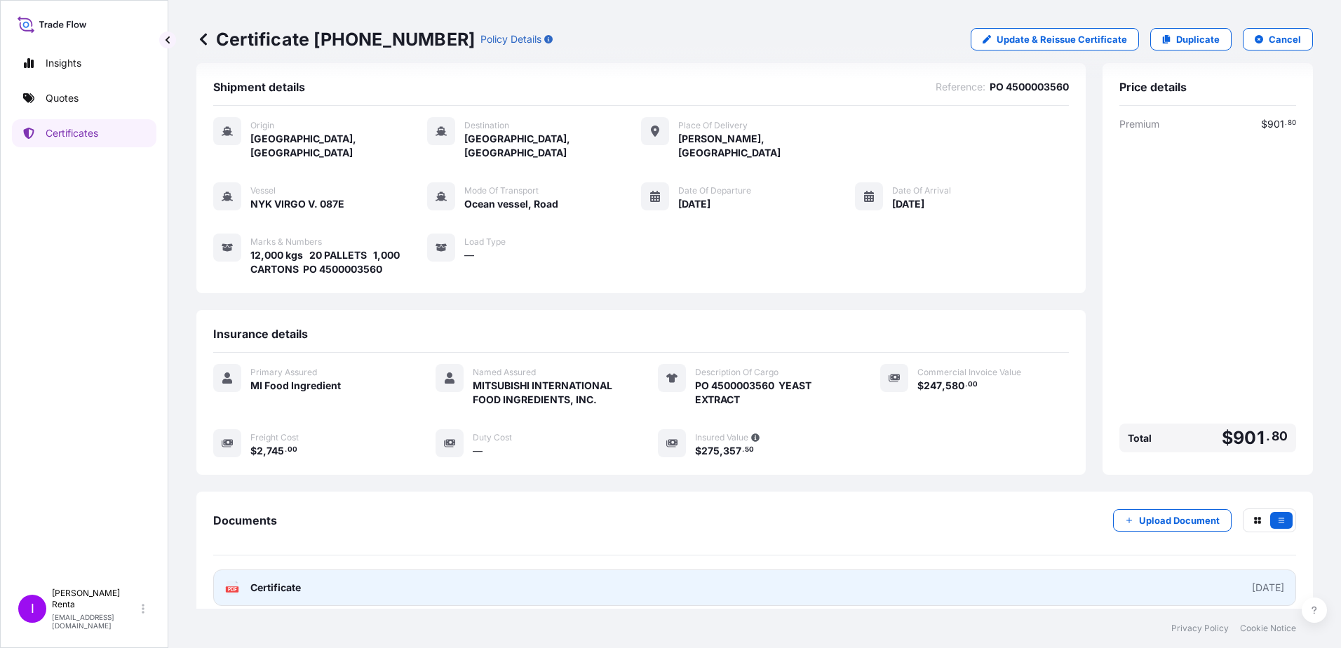
click at [285, 581] on span "Certificate" at bounding box center [275, 588] width 50 height 14
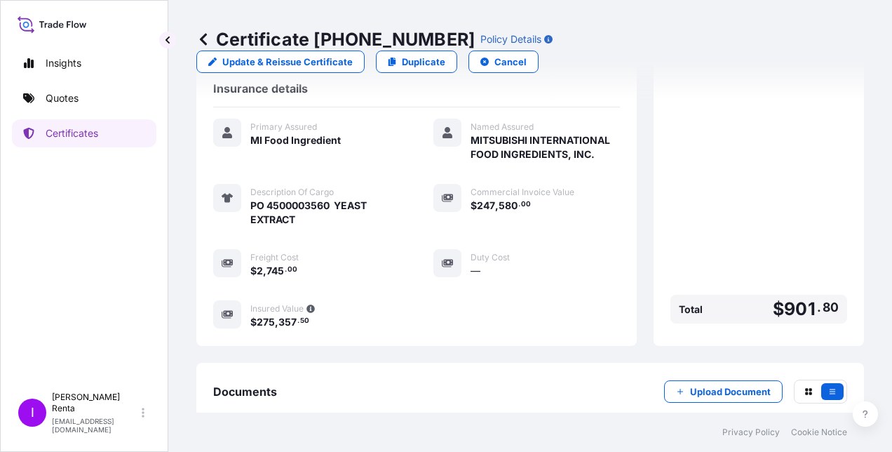
scroll to position [304, 0]
